Goal: Information Seeking & Learning: Find specific fact

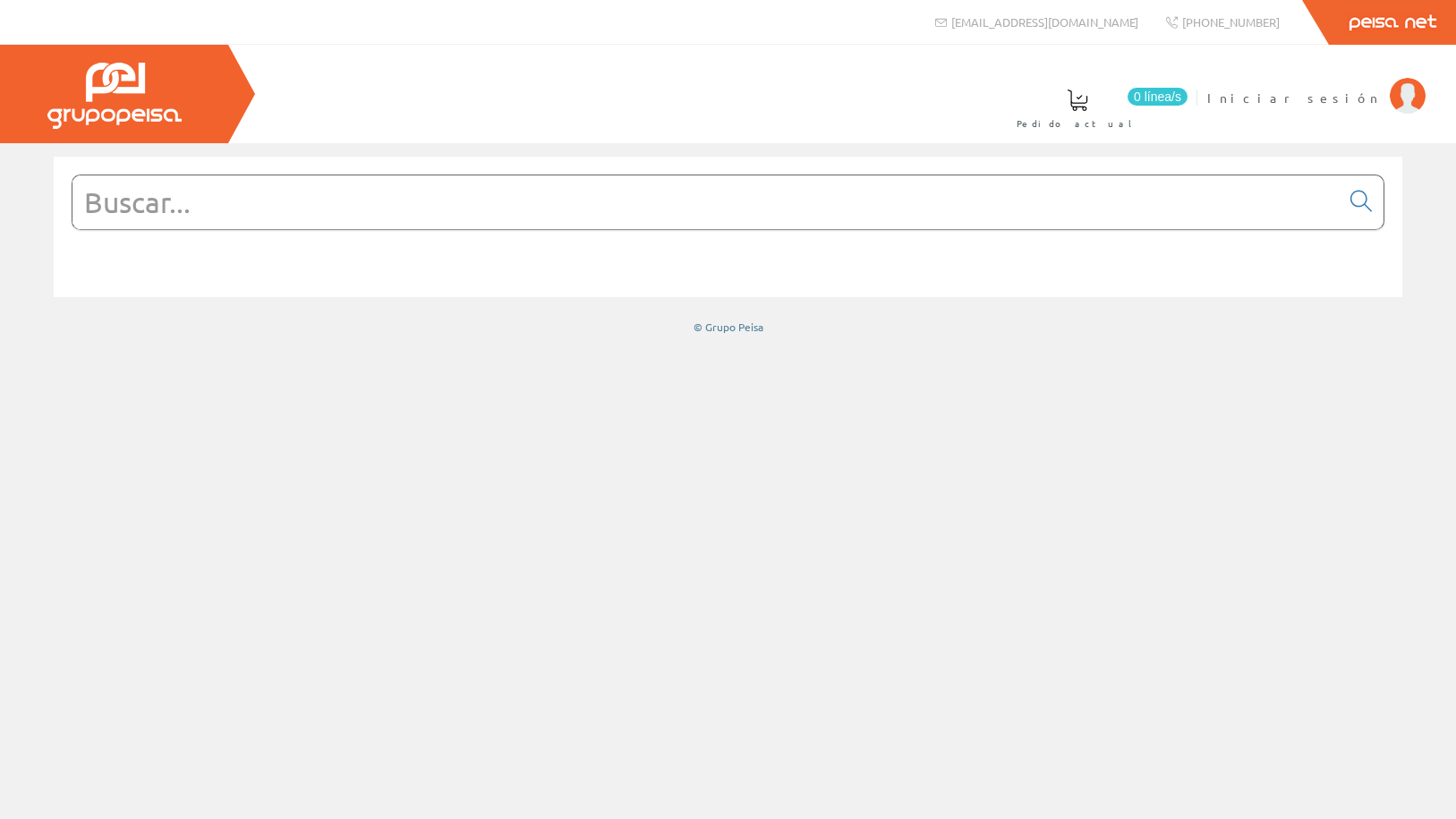
click at [323, 198] on input "text" at bounding box center [706, 202] width 1267 height 53
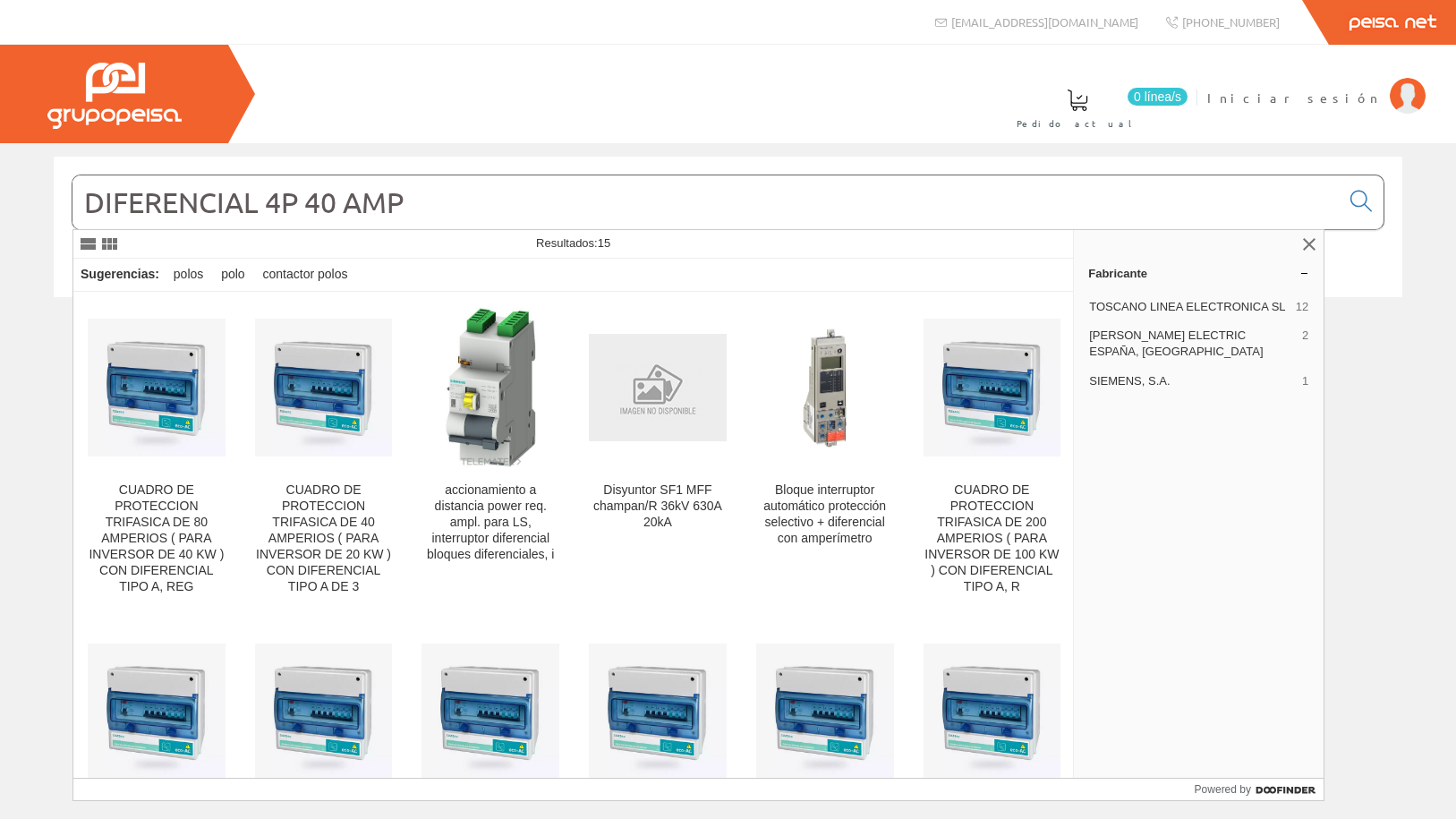
type input "DIFERENCIAL 4P 40 AMP"
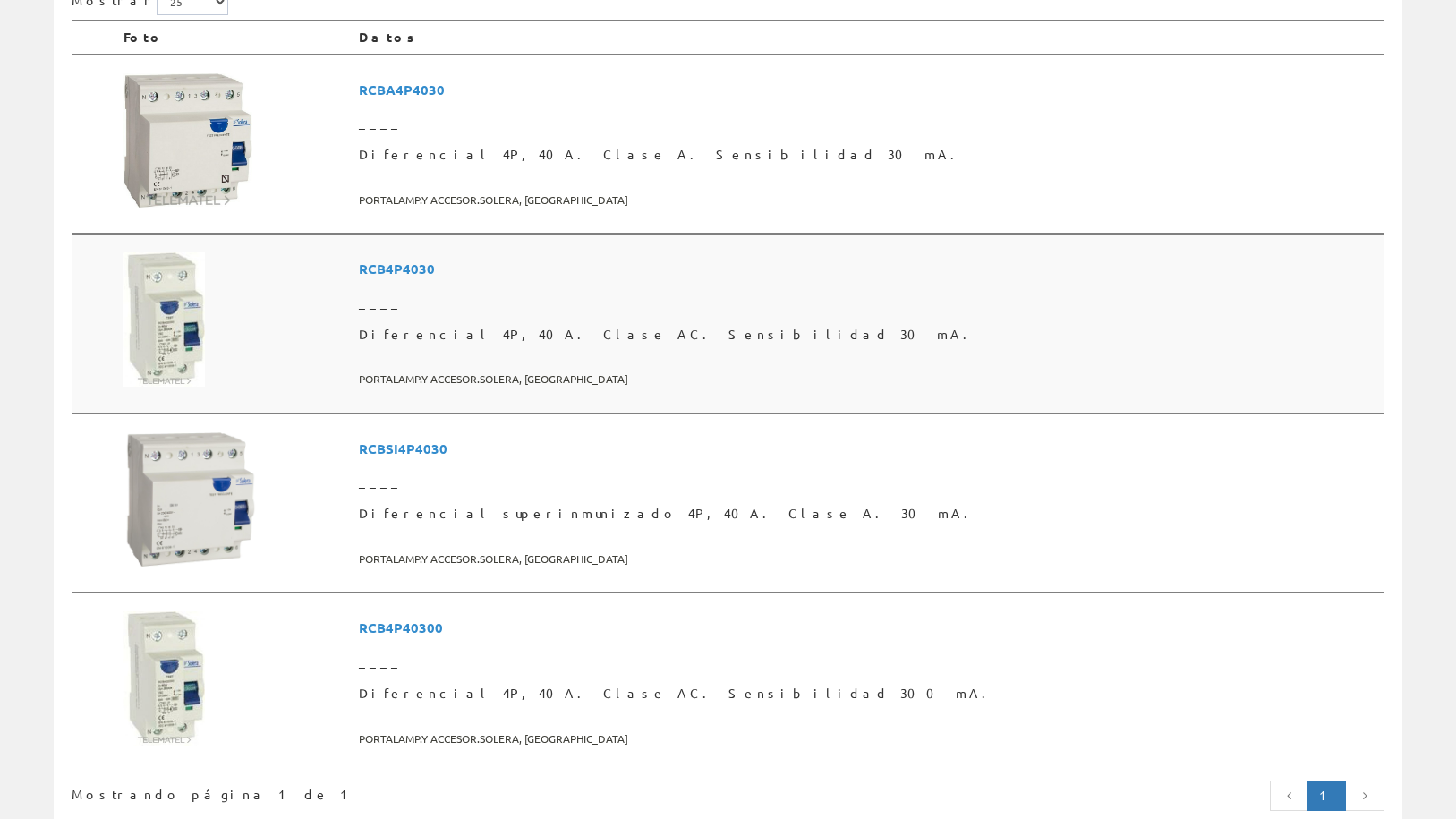
scroll to position [380, 0]
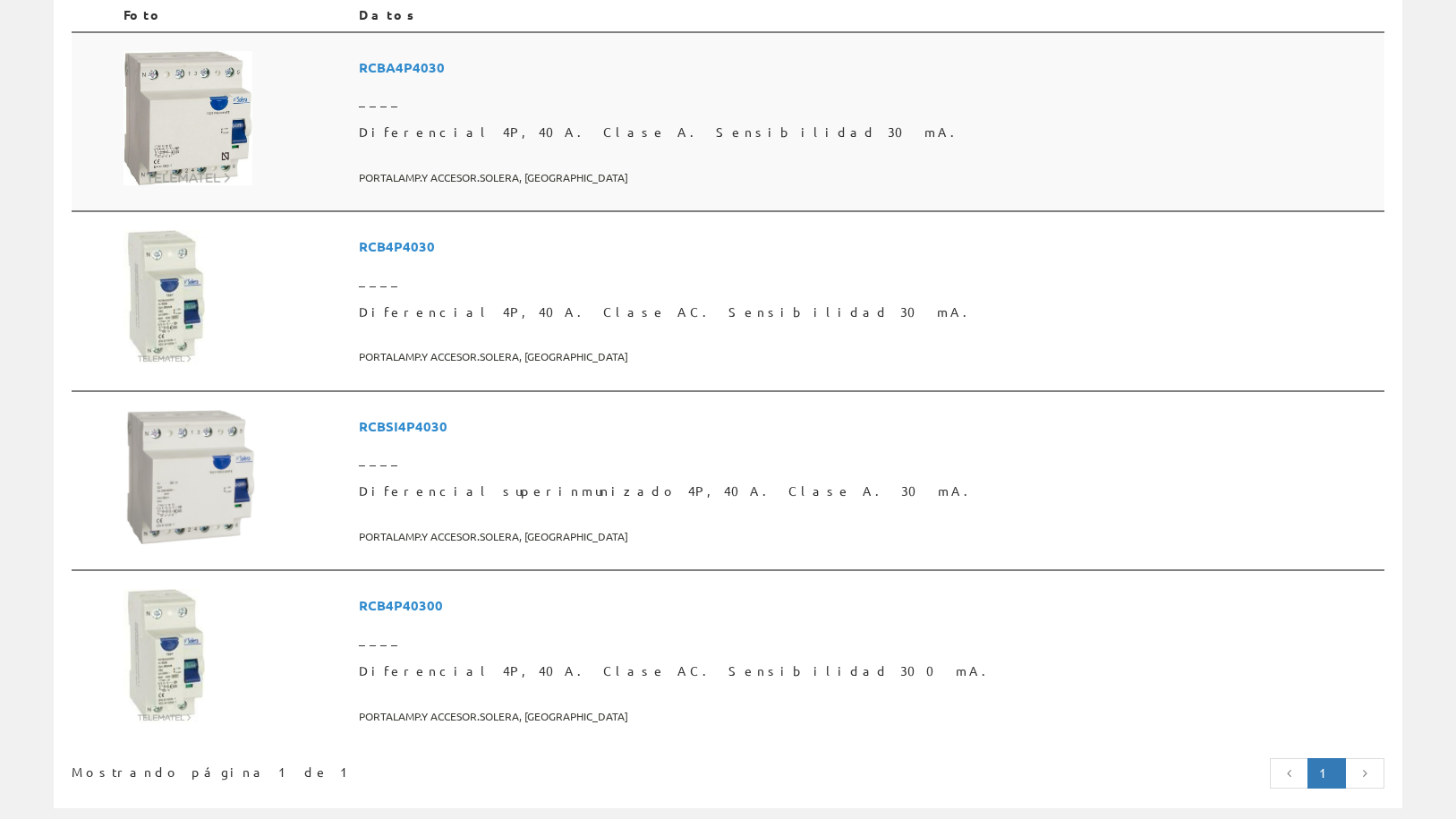
click at [564, 119] on span "Diferencial 4P, 40A. Clase A. Sensibilidad 30 mA." at bounding box center [867, 132] width 1018 height 32
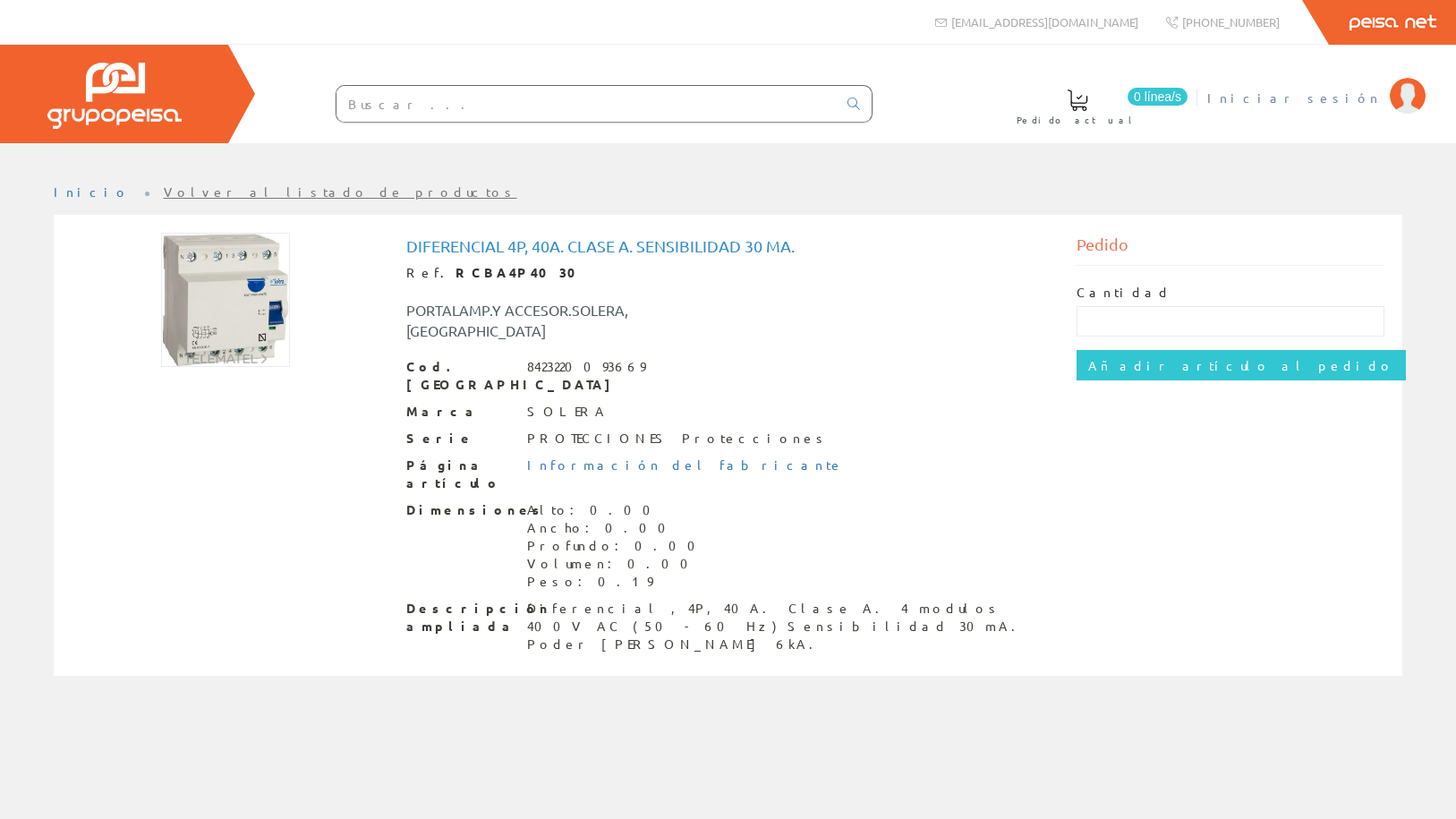
click at [1364, 97] on span "Iniciar sesión" at bounding box center [1294, 97] width 174 height 17
